Goal: Book appointment/travel/reservation

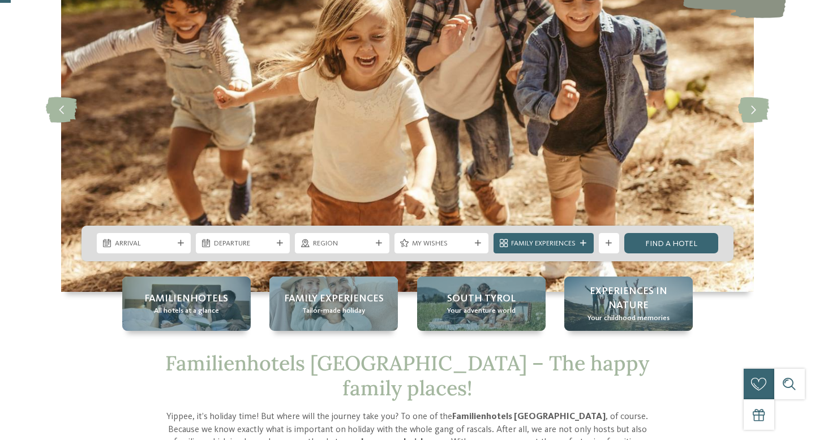
scroll to position [127, 0]
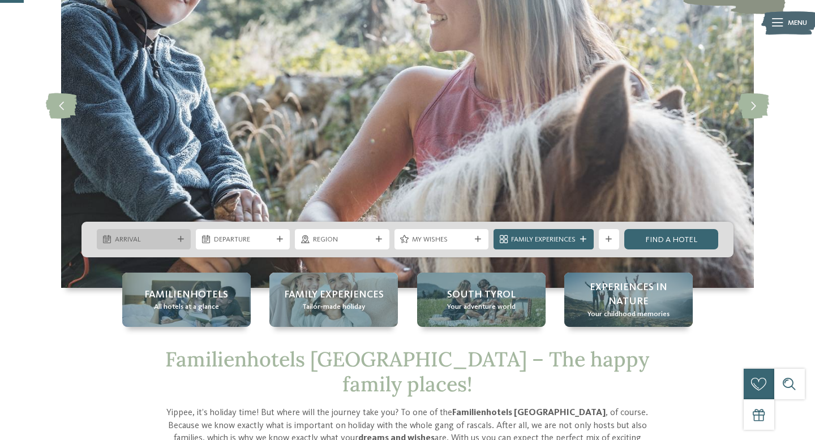
click at [182, 238] on icon at bounding box center [181, 239] width 6 height 6
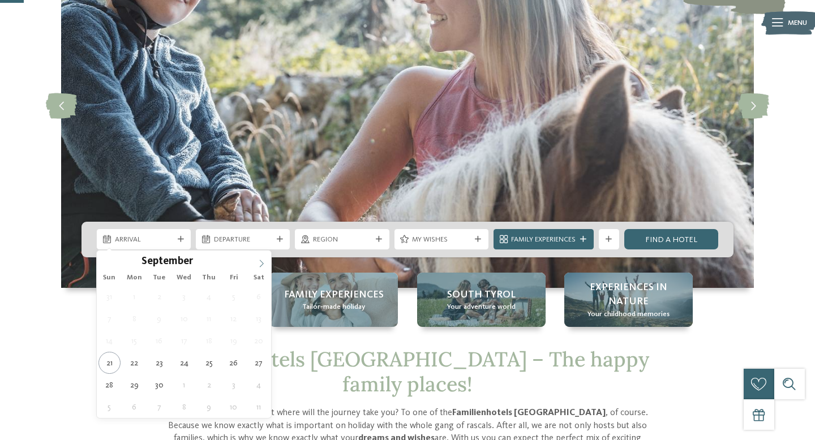
click at [262, 260] on icon at bounding box center [261, 264] width 8 height 8
type input "****"
click at [262, 260] on icon at bounding box center [261, 264] width 8 height 8
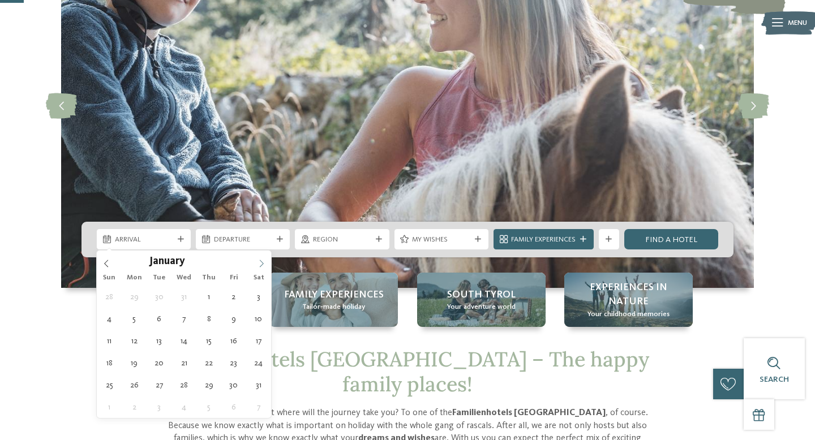
click at [262, 260] on icon at bounding box center [261, 264] width 8 height 8
type div "[DATE]"
type input "****"
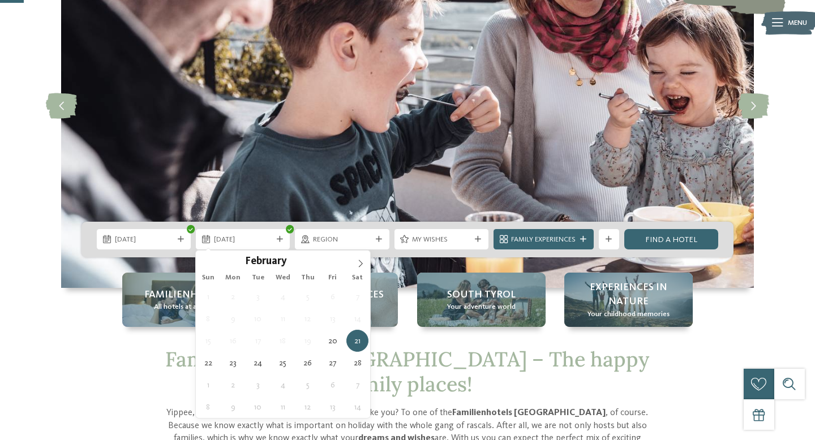
type div "[DATE]"
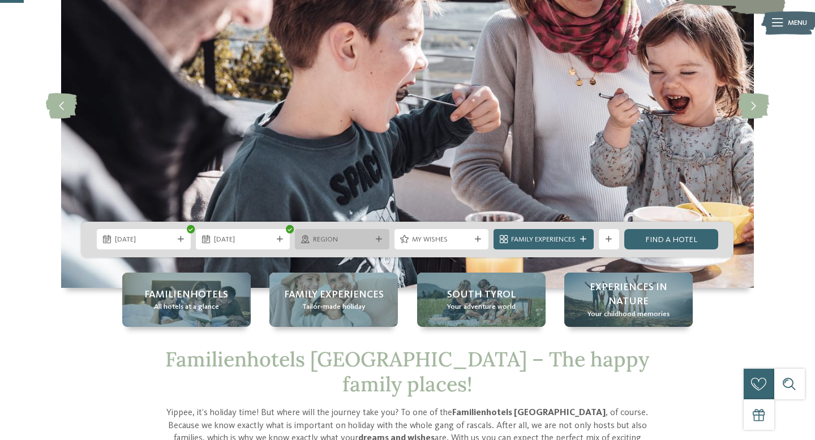
click at [380, 235] on div "Region" at bounding box center [342, 239] width 94 height 20
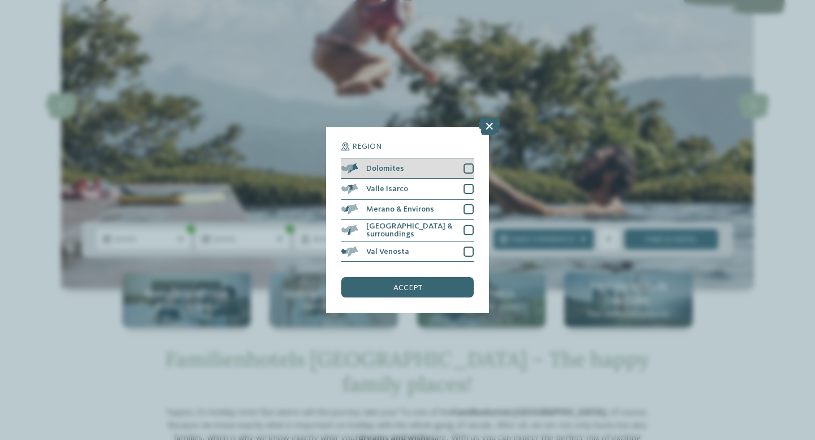
click at [469, 171] on div at bounding box center [468, 168] width 10 height 10
click at [411, 287] on span "accept" at bounding box center [407, 288] width 29 height 8
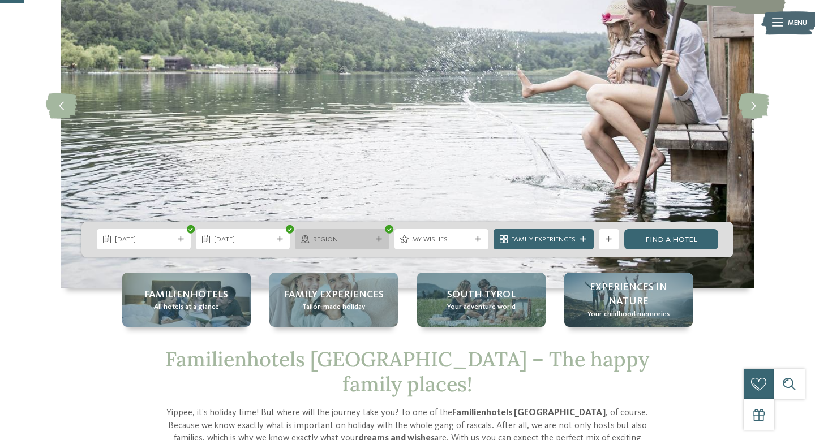
click at [377, 238] on icon at bounding box center [379, 239] width 6 height 6
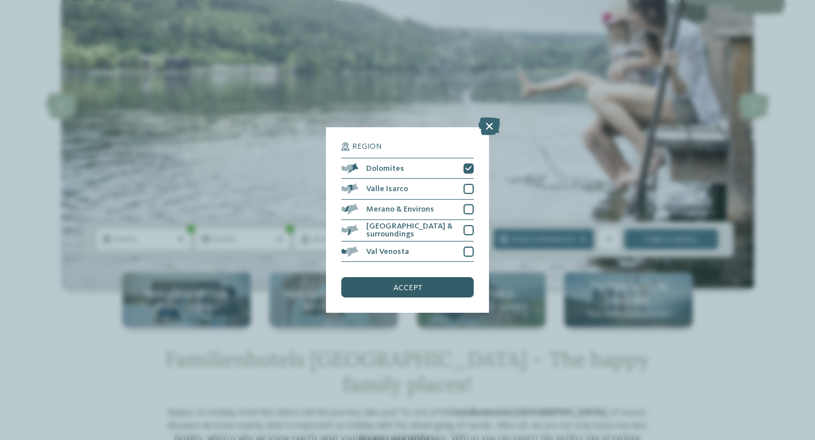
click at [392, 292] on div "accept" at bounding box center [407, 287] width 132 height 20
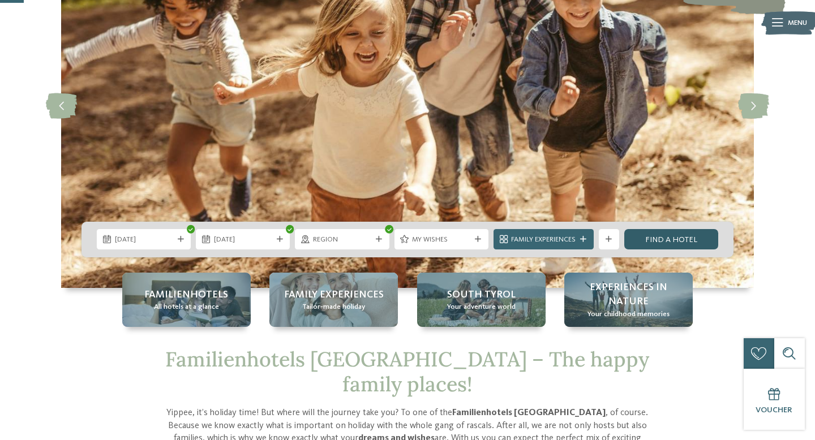
click at [649, 238] on link "Find a hotel" at bounding box center [671, 239] width 94 height 20
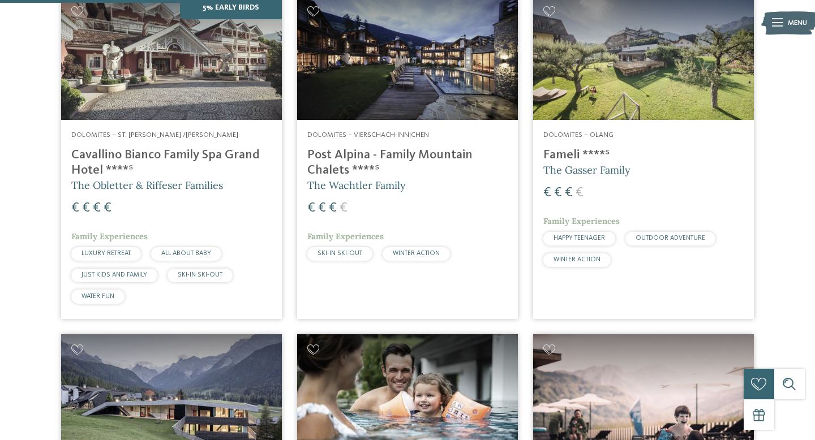
scroll to position [389, 0]
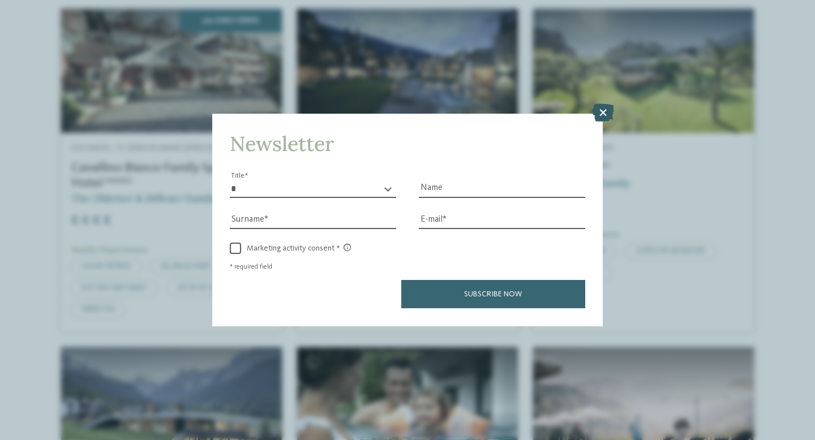
click at [593, 111] on icon at bounding box center [603, 113] width 22 height 18
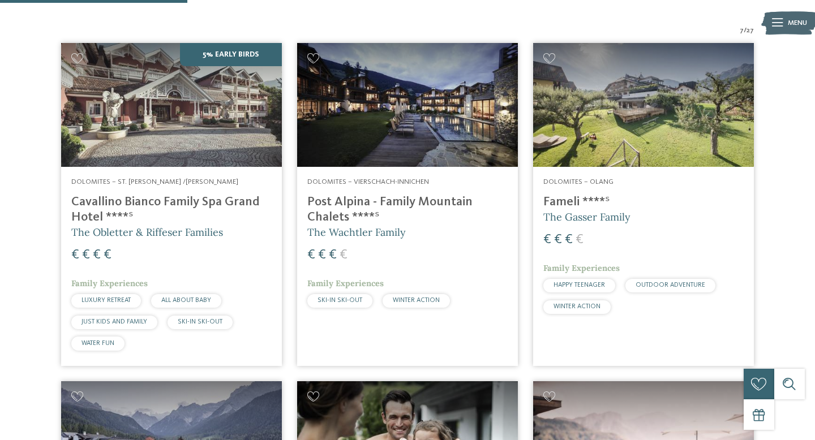
scroll to position [353, 0]
